Goal: Task Accomplishment & Management: Use online tool/utility

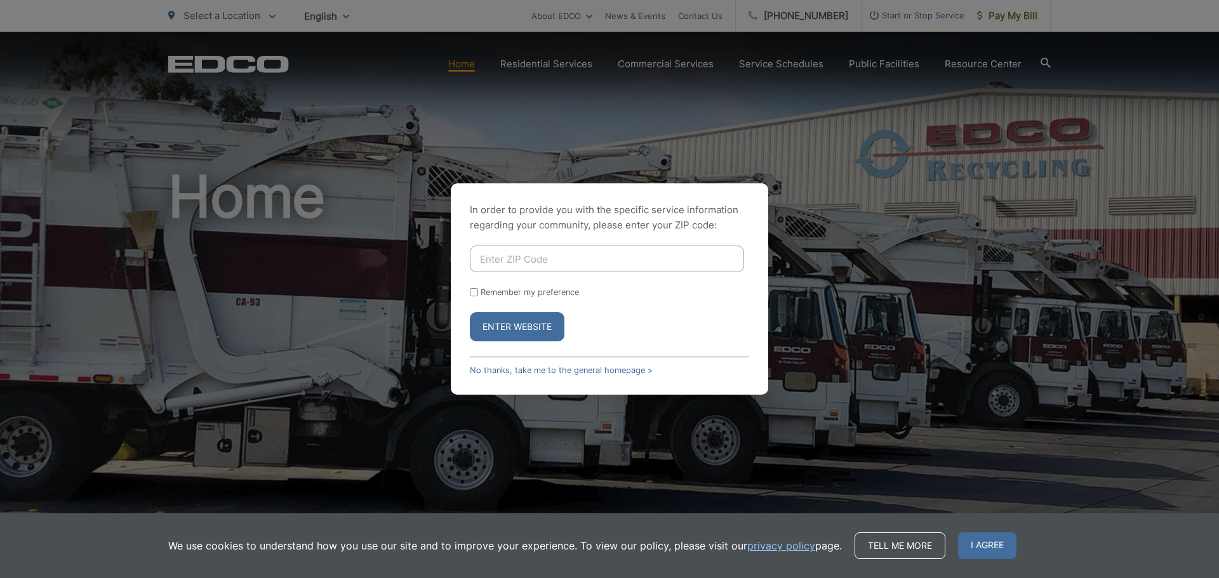
click at [573, 259] on input "Enter ZIP Code" at bounding box center [607, 259] width 274 height 27
type input "92126"
click at [530, 328] on button "Enter Website" at bounding box center [517, 326] width 95 height 29
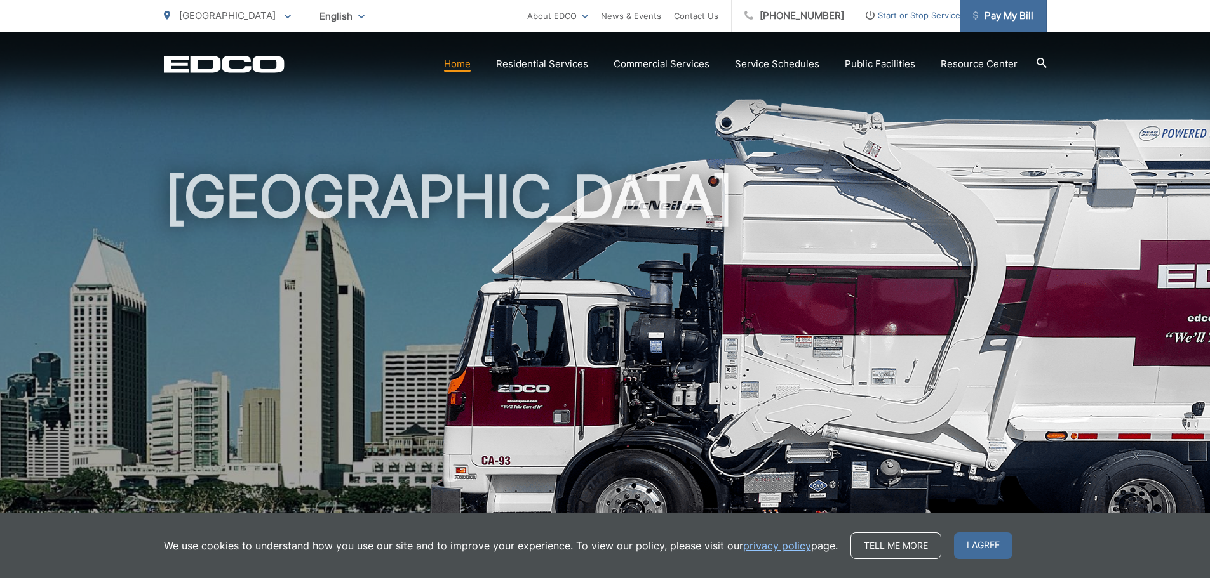
click at [1004, 18] on span "Pay My Bill" at bounding box center [1003, 15] width 60 height 15
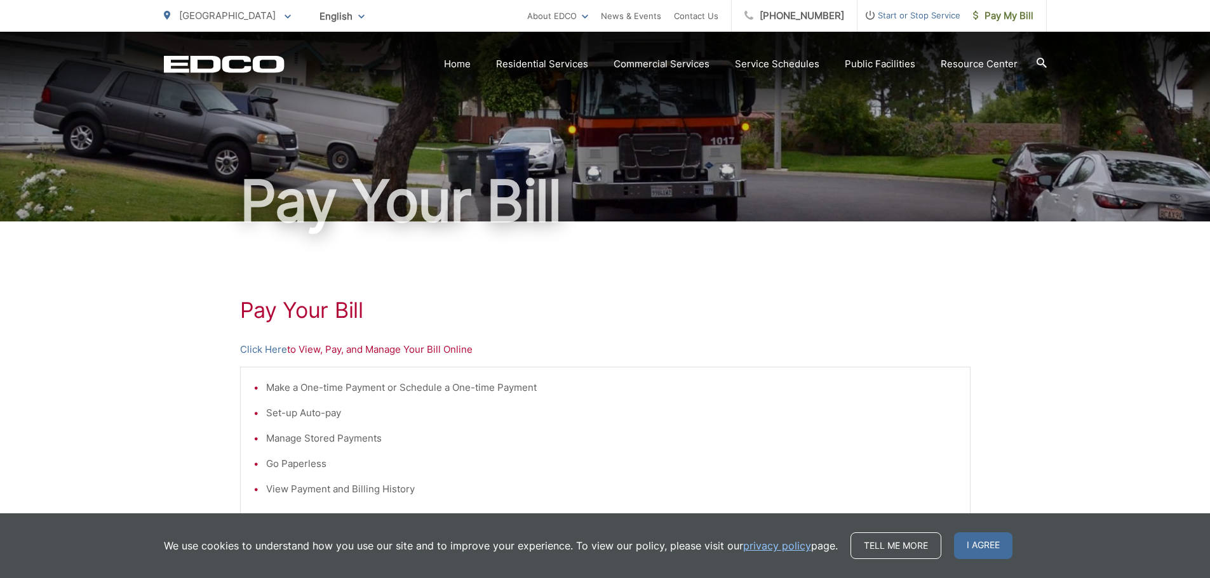
scroll to position [63, 0]
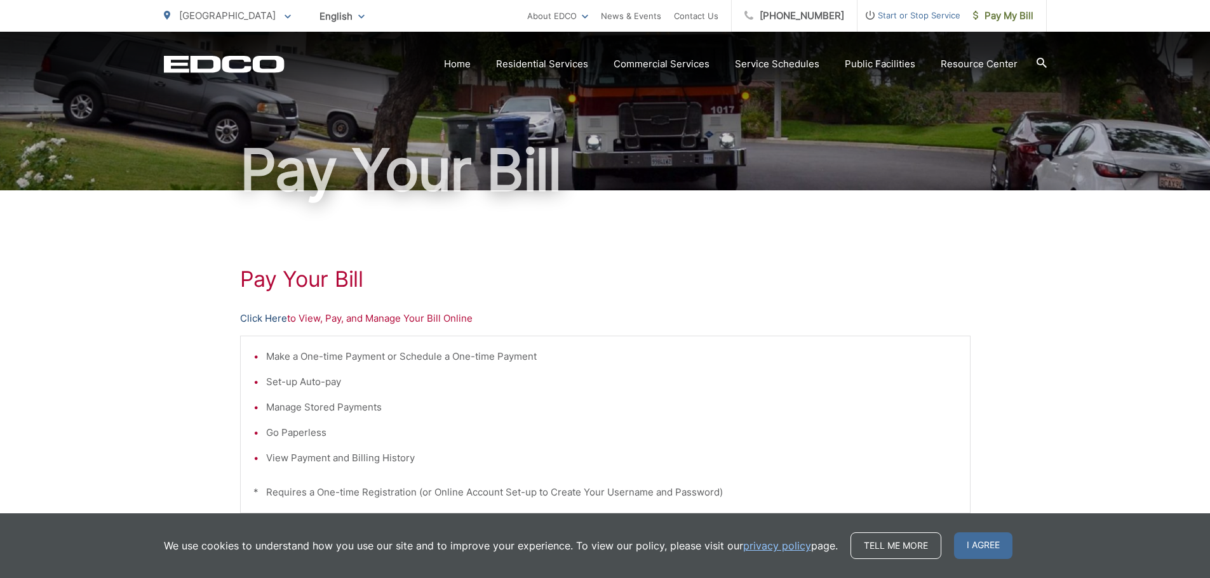
click at [277, 317] on link "Click Here" at bounding box center [263, 318] width 47 height 15
